Goal: Download file/media

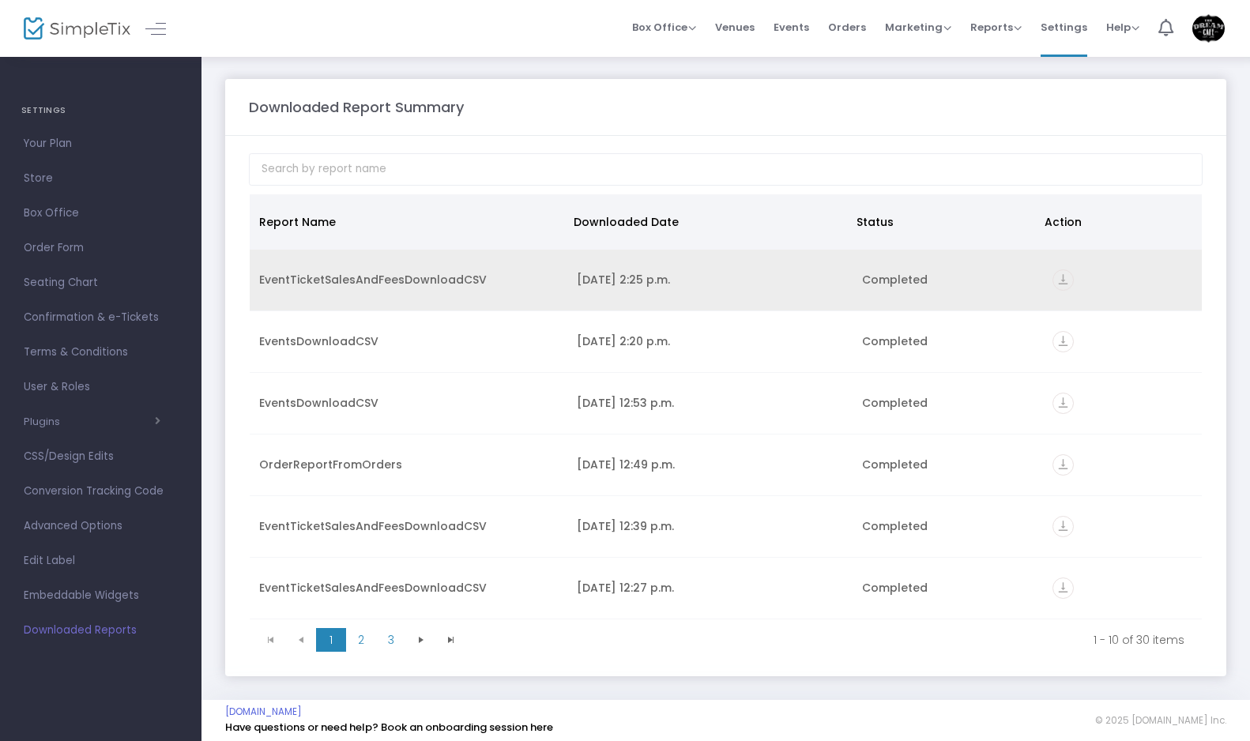
click at [1059, 280] on icon "vertical_align_bottom" at bounding box center [1062, 279] width 21 height 21
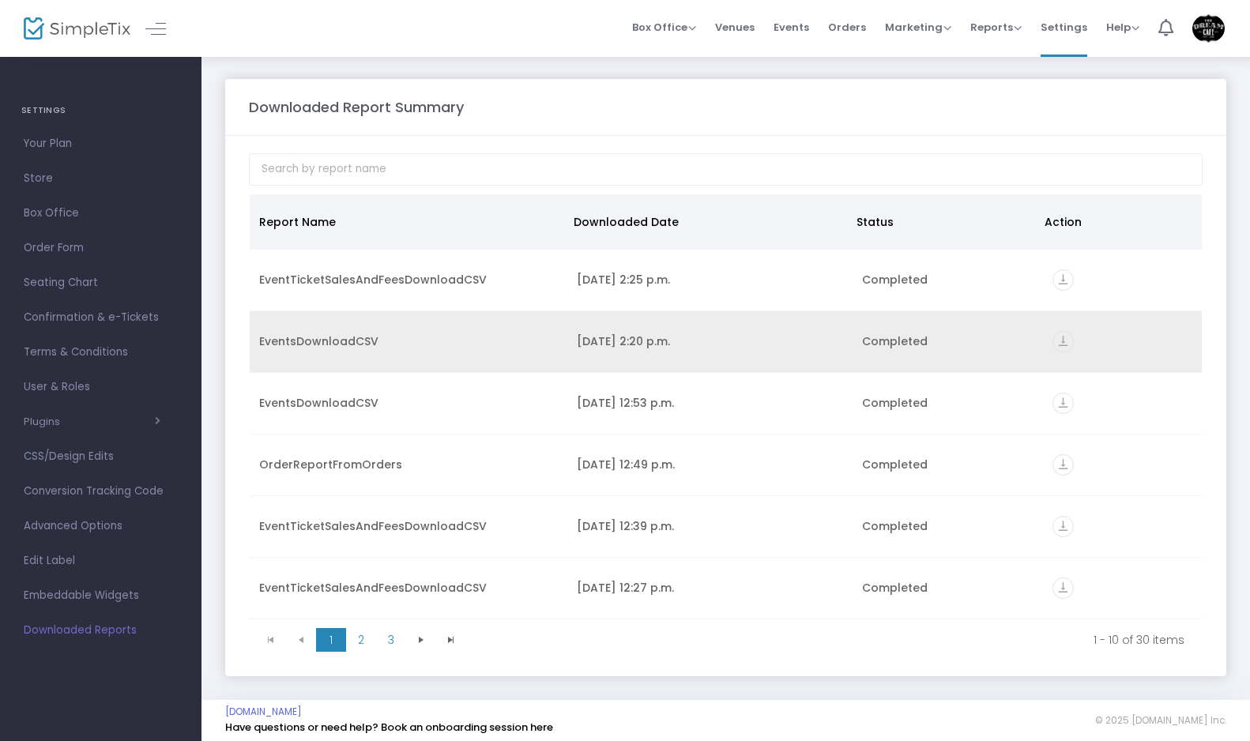
click at [1056, 338] on icon "vertical_align_bottom" at bounding box center [1062, 341] width 21 height 21
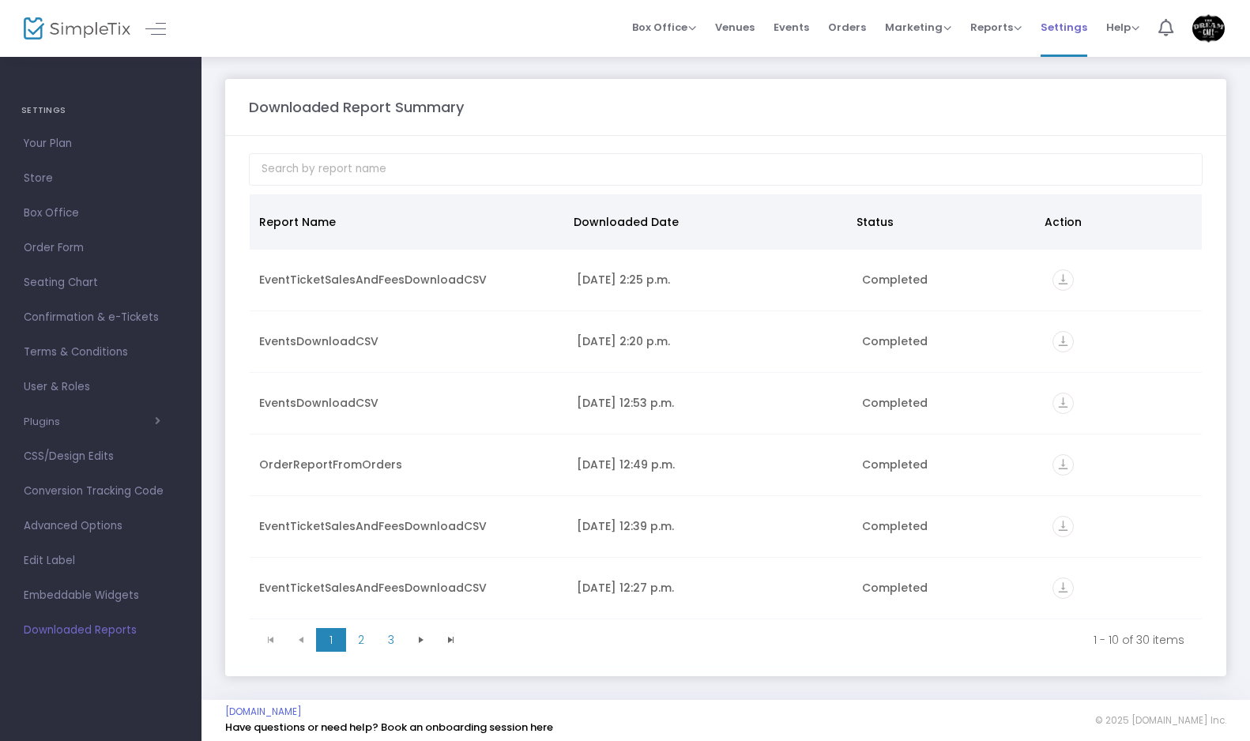
click at [1042, 37] on span "Settings" at bounding box center [1063, 27] width 47 height 40
